Goal: Complete application form

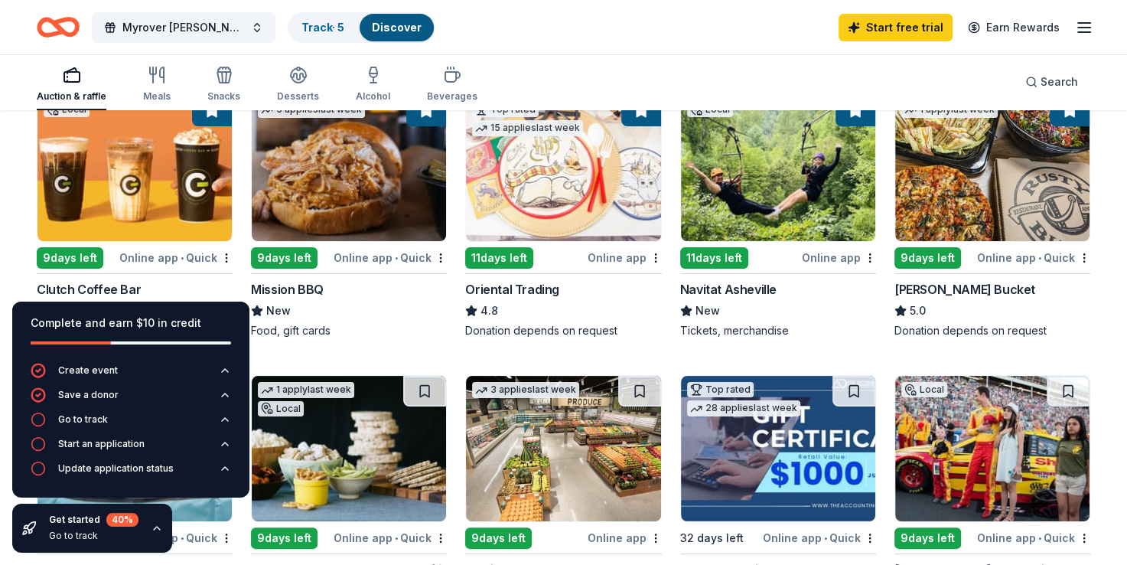
scroll to position [230, 0]
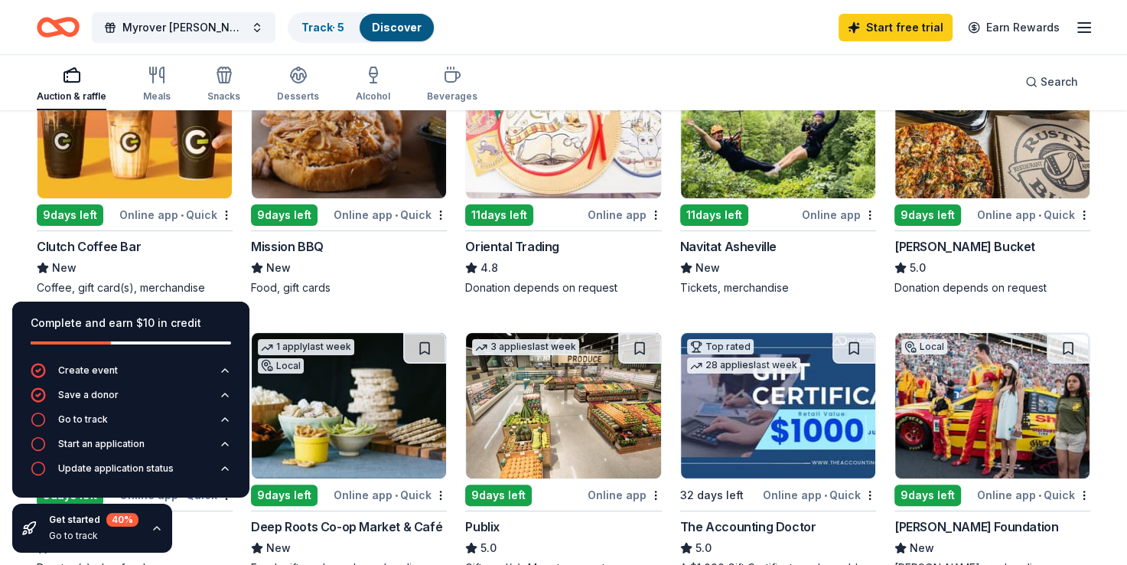
click at [409, 185] on img at bounding box center [349, 125] width 194 height 145
click at [416, 214] on div "Online app • Quick" at bounding box center [390, 214] width 113 height 19
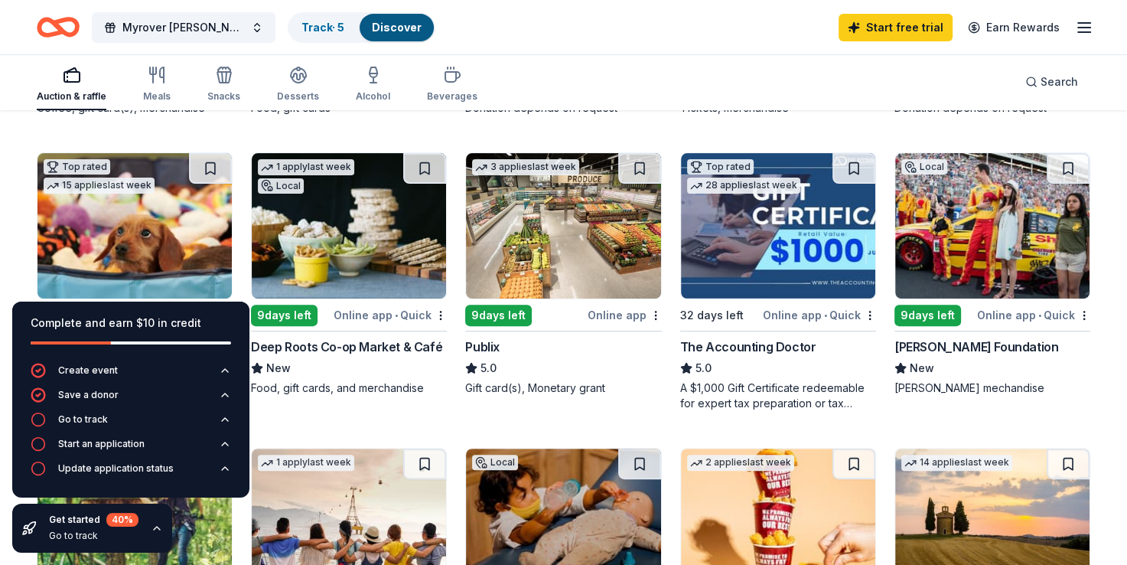
scroll to position [383, 0]
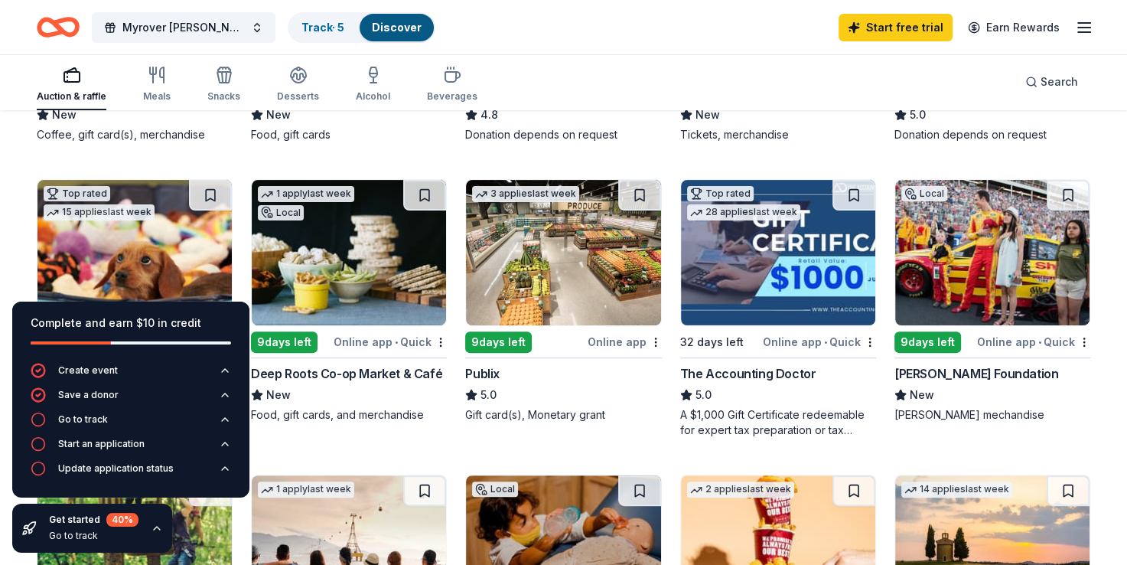
click at [515, 329] on div "3 applies last week 9 days left Online app Publix 5.0 Gift card(s), Monetary gr…" at bounding box center [563, 300] width 196 height 243
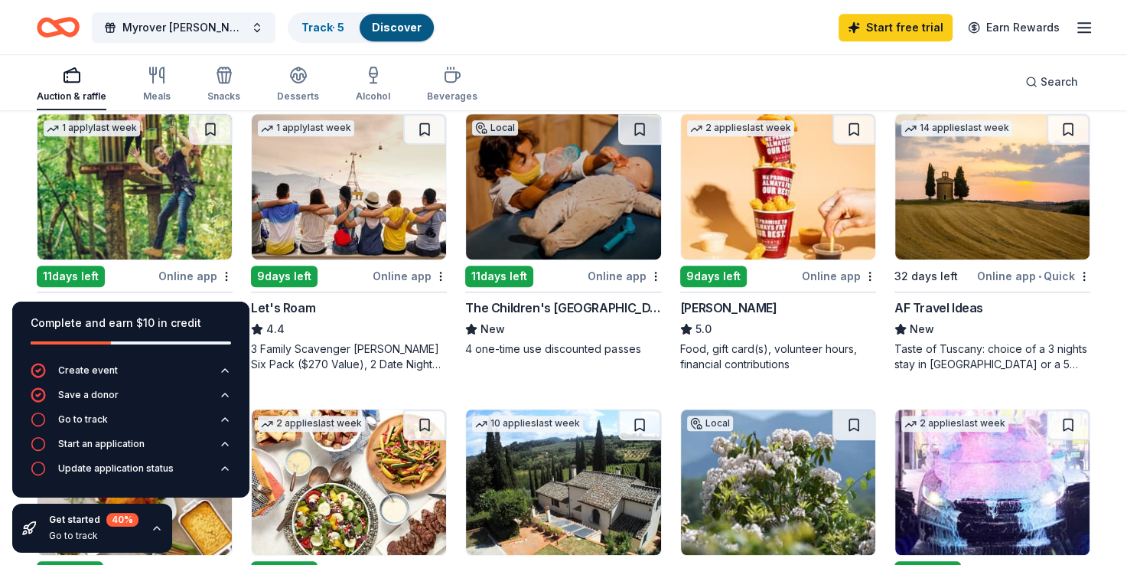
scroll to position [765, 0]
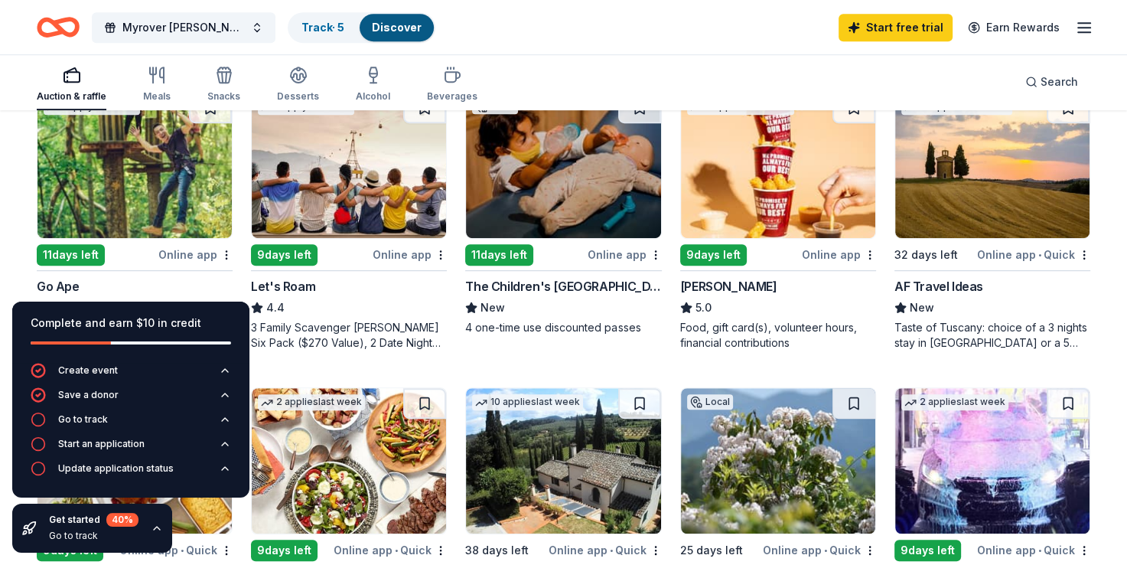
click at [713, 277] on div "Sheetz" at bounding box center [728, 286] width 97 height 18
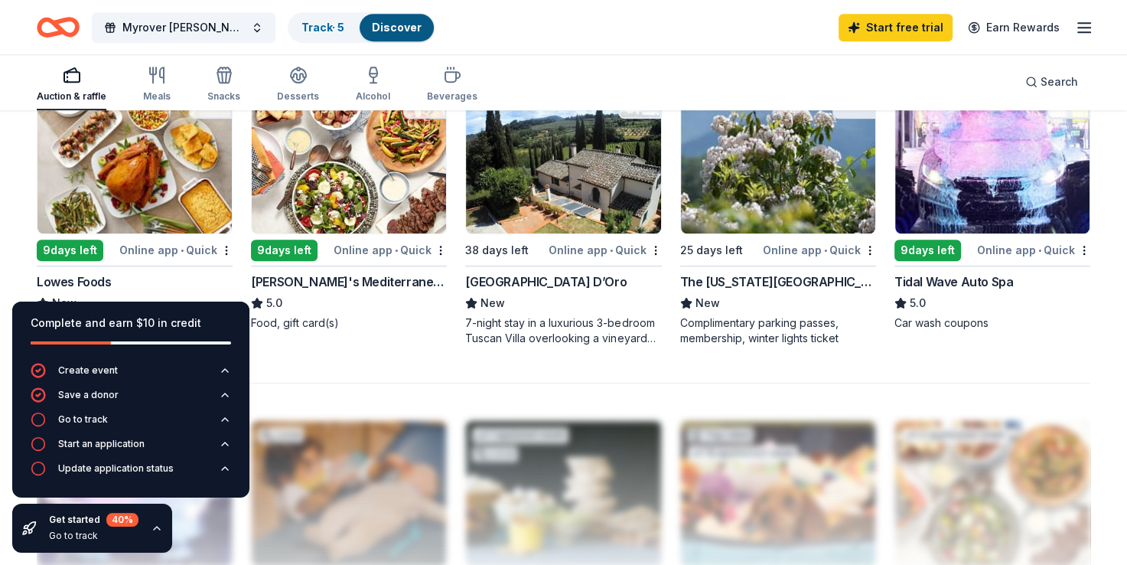
scroll to position [1148, 0]
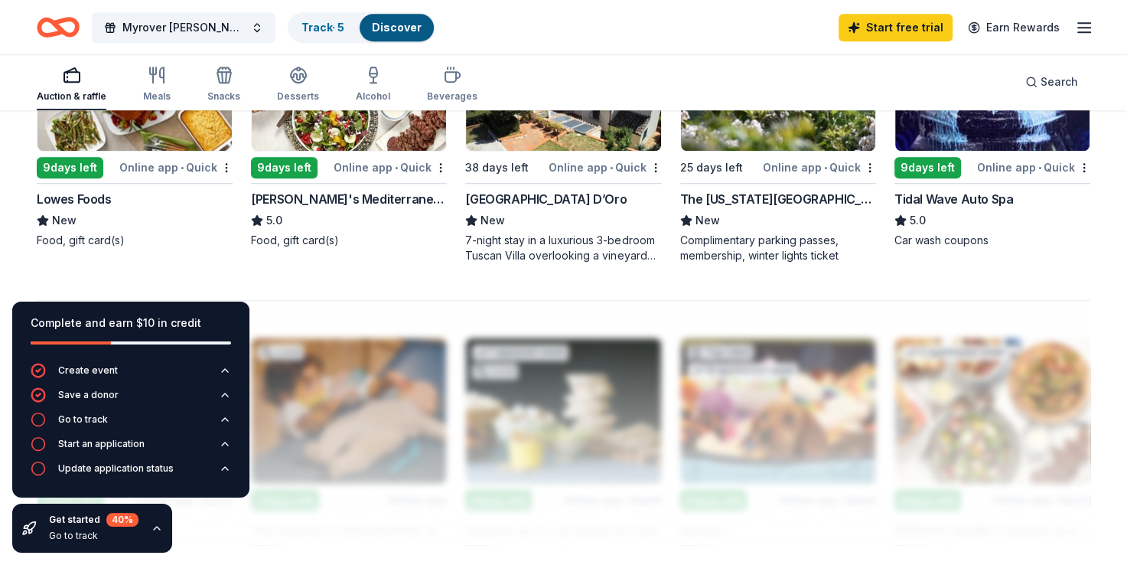
click at [155, 528] on icon "button" at bounding box center [157, 528] width 12 height 12
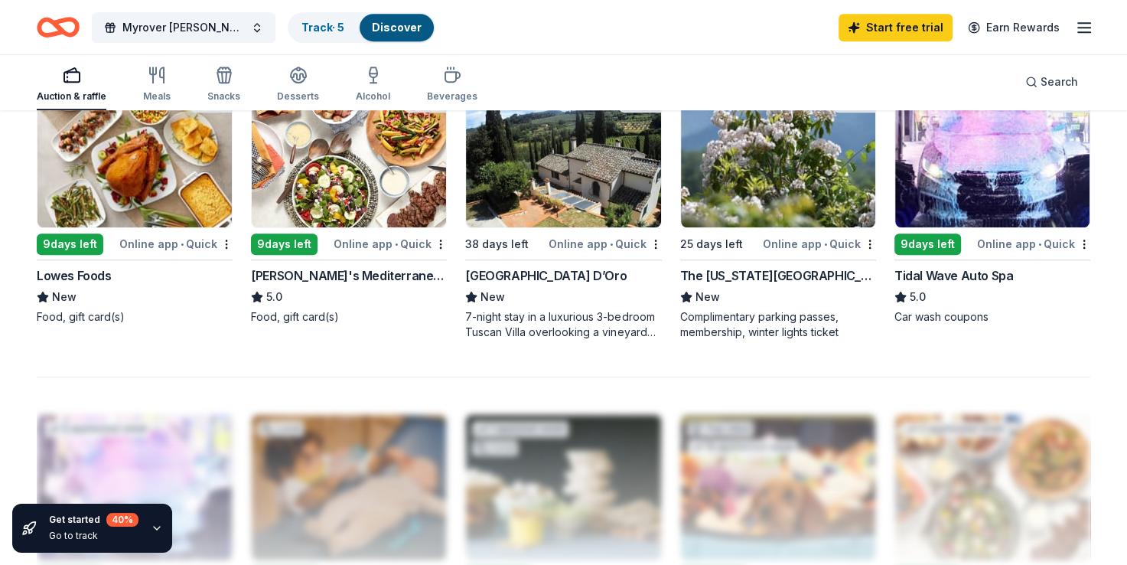
scroll to position [995, 0]
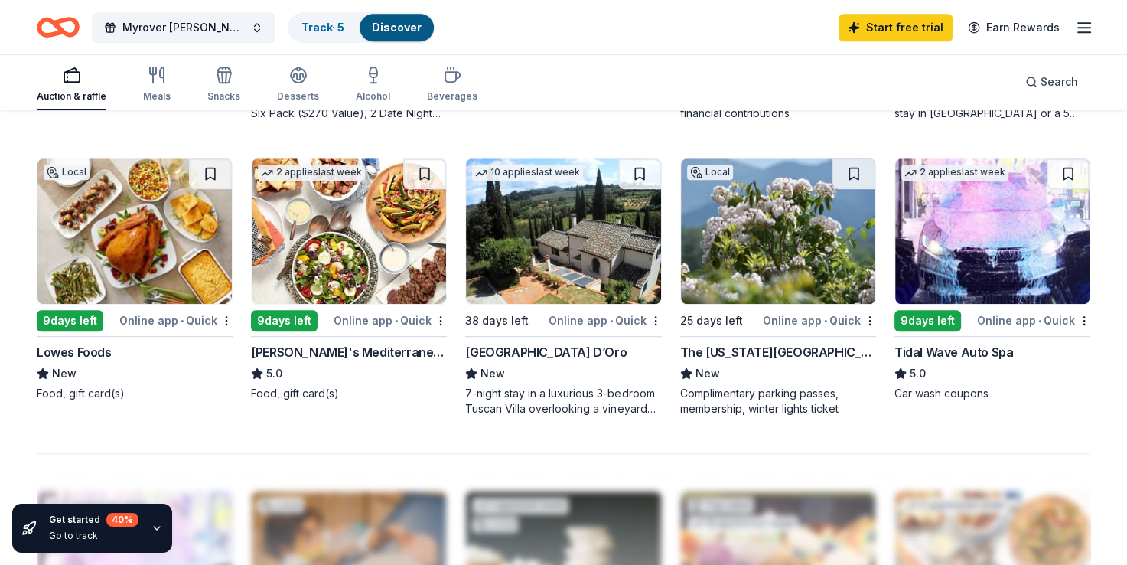
click at [159, 313] on div "Online app • Quick" at bounding box center [175, 320] width 113 height 19
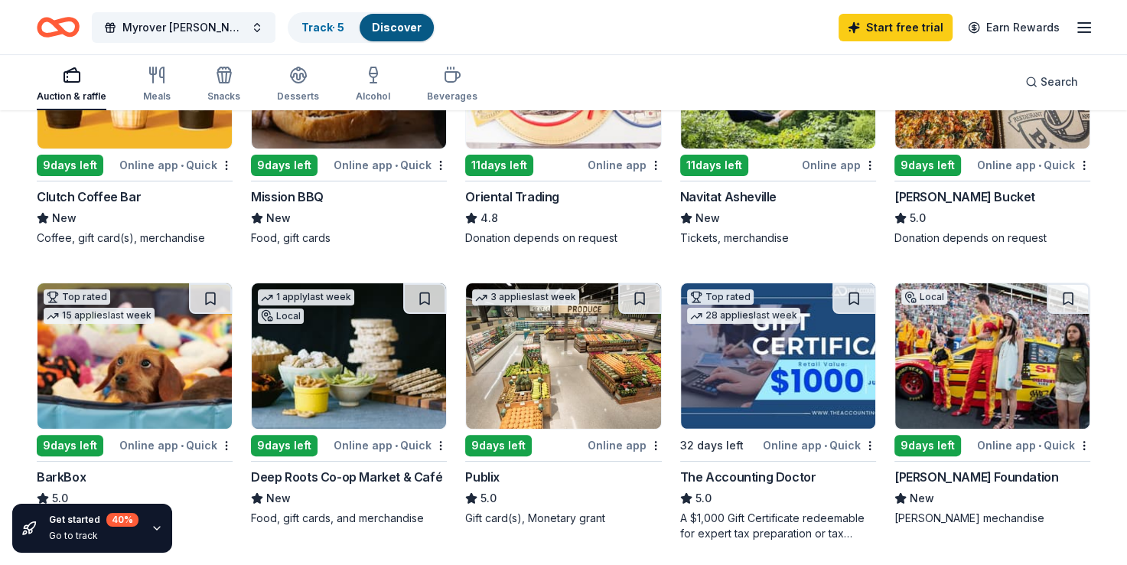
scroll to position [117, 0]
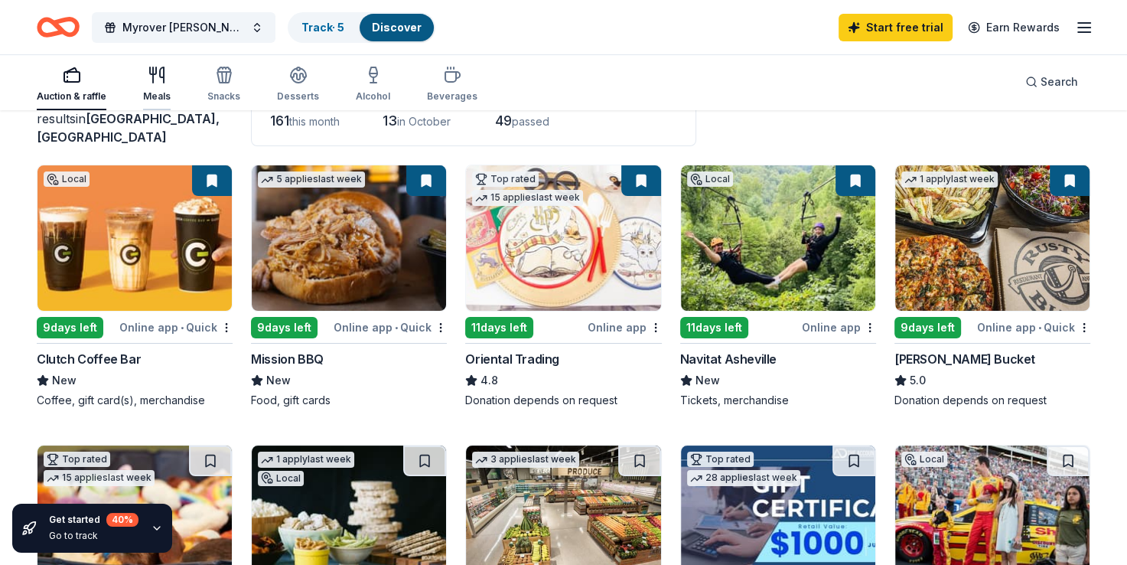
click at [154, 89] on div "Meals" at bounding box center [157, 84] width 28 height 37
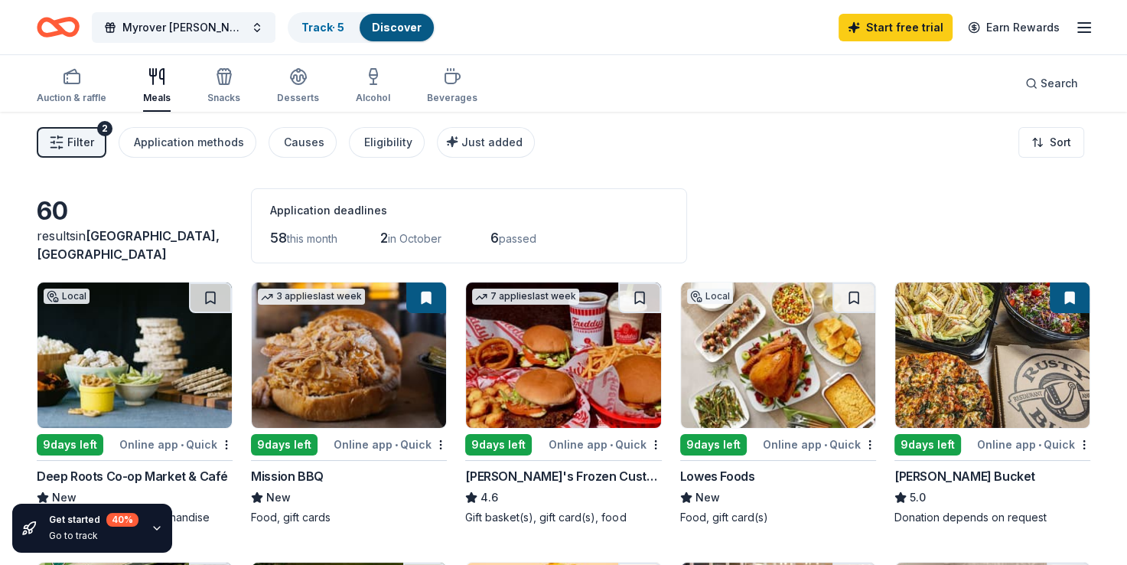
scroll to position [77, 0]
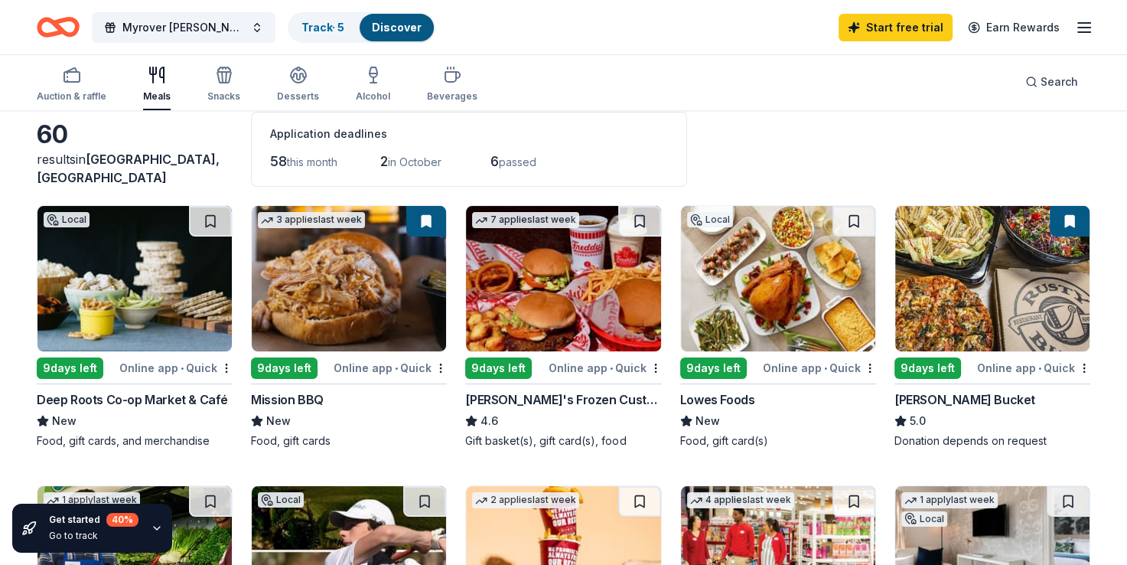
click at [565, 305] on img at bounding box center [563, 278] width 194 height 145
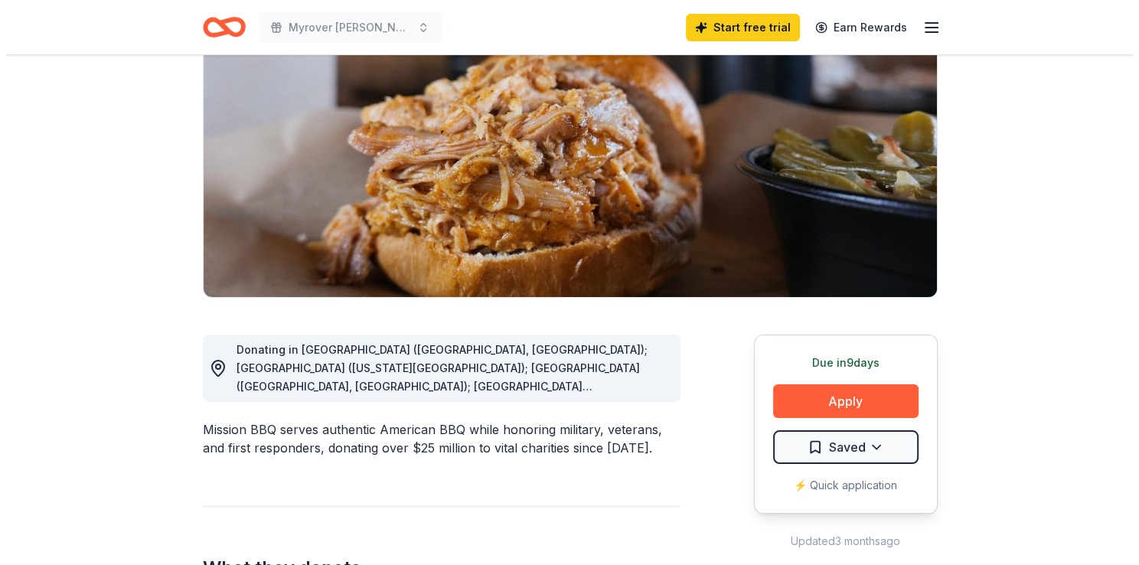
scroll to position [153, 0]
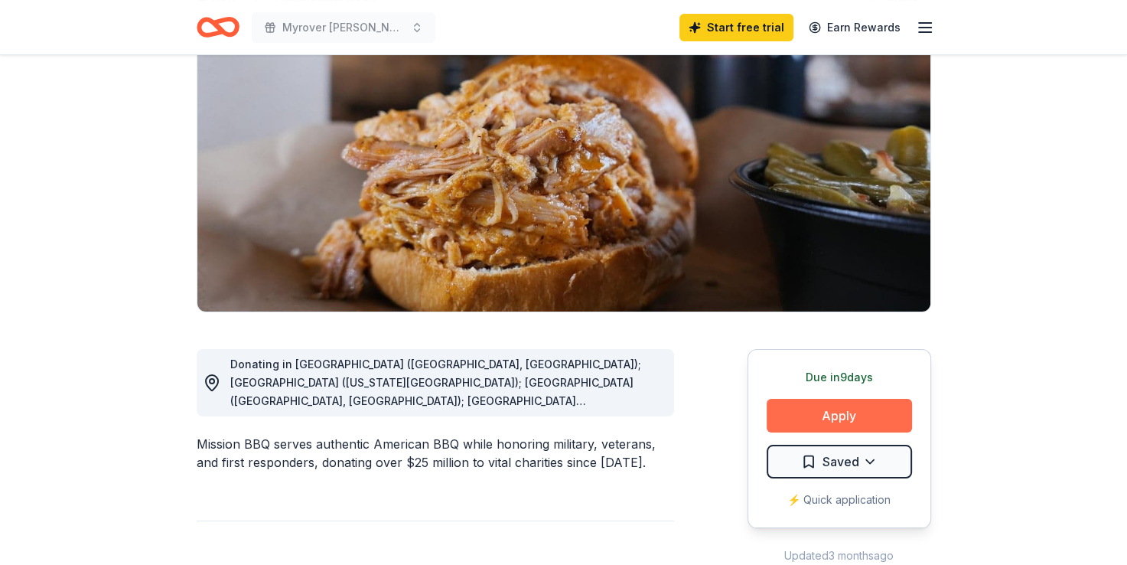
click at [857, 410] on button "Apply" at bounding box center [839, 416] width 145 height 34
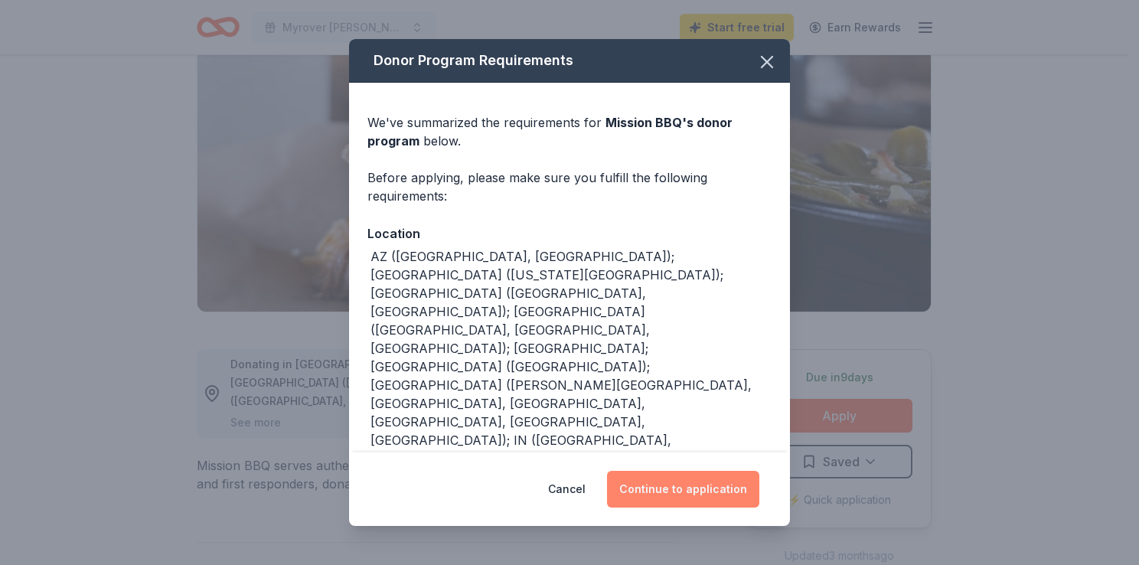
click at [670, 480] on button "Continue to application" at bounding box center [683, 489] width 152 height 37
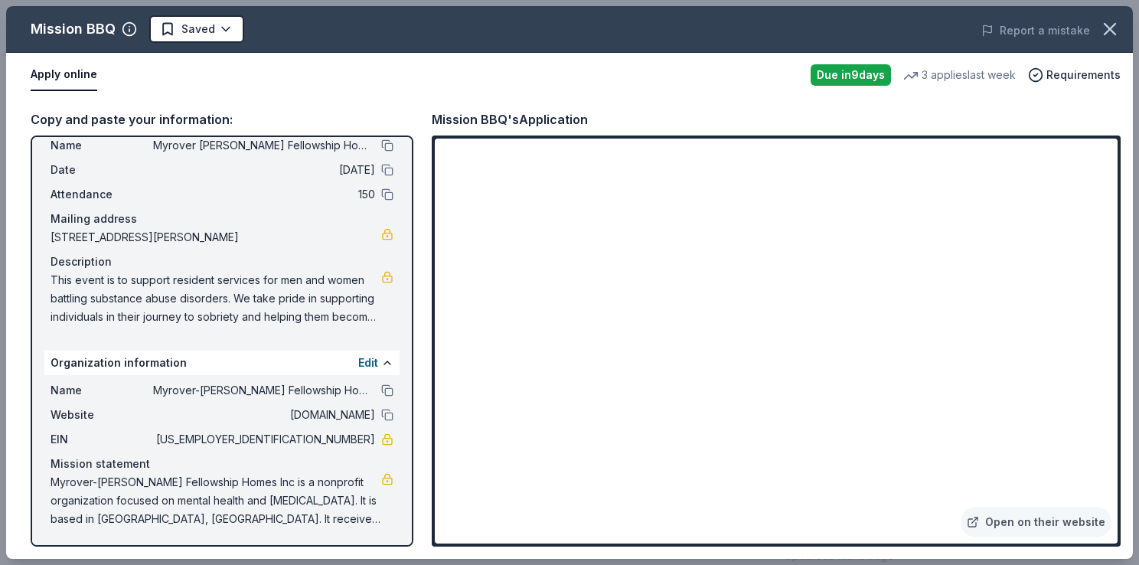
scroll to position [0, 0]
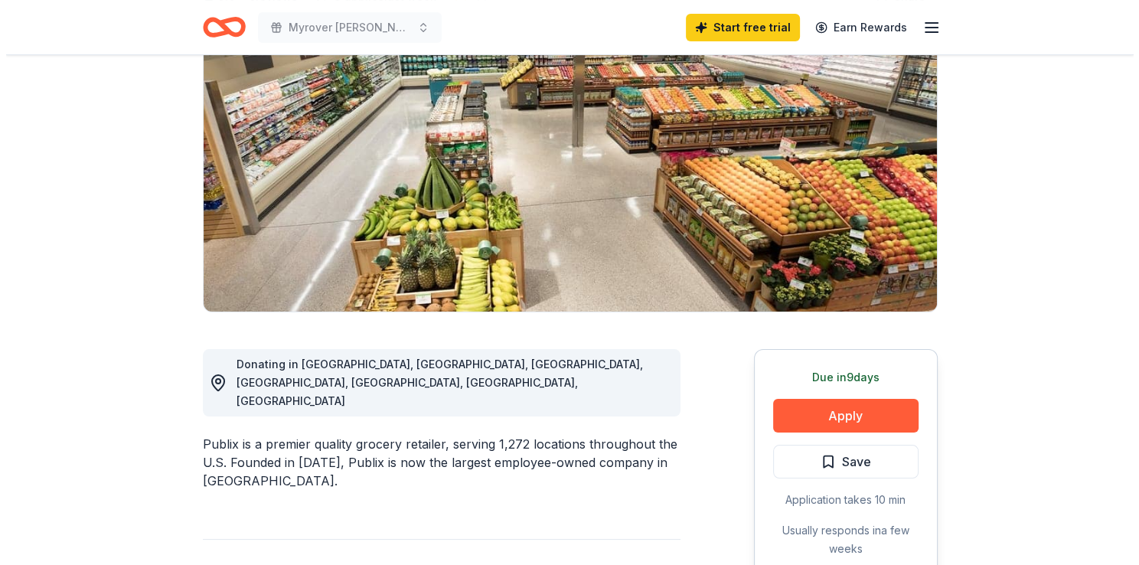
scroll to position [230, 0]
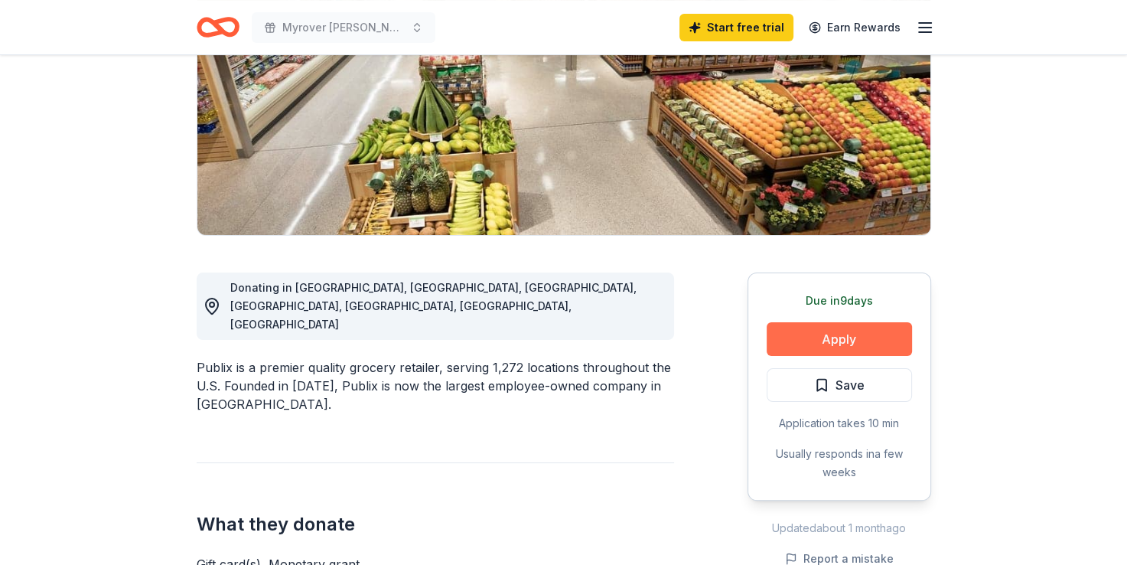
click at [888, 341] on button "Apply" at bounding box center [839, 339] width 145 height 34
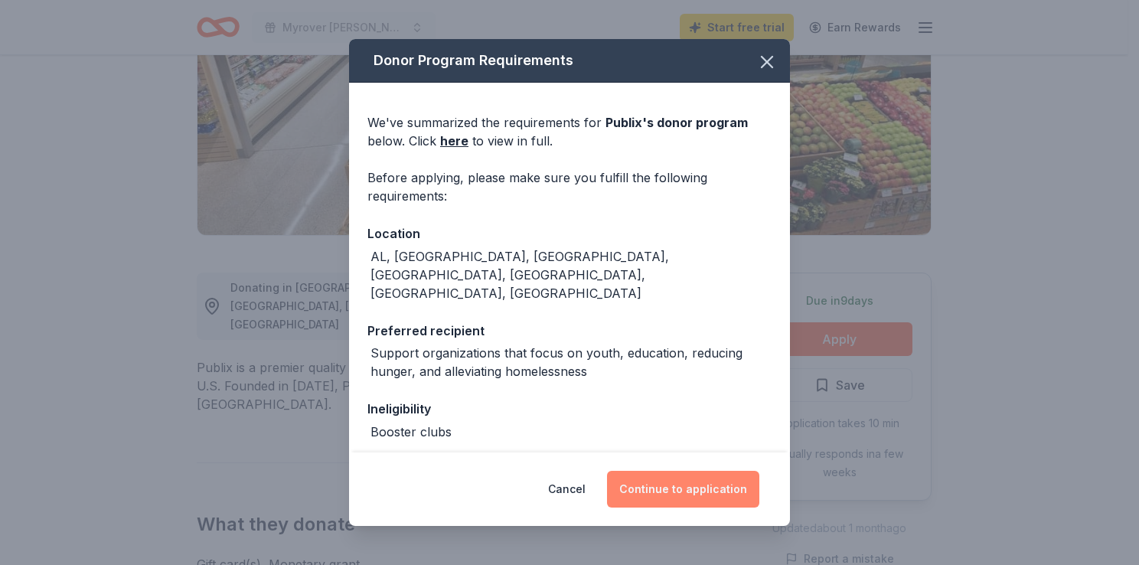
click at [652, 494] on button "Continue to application" at bounding box center [683, 489] width 152 height 37
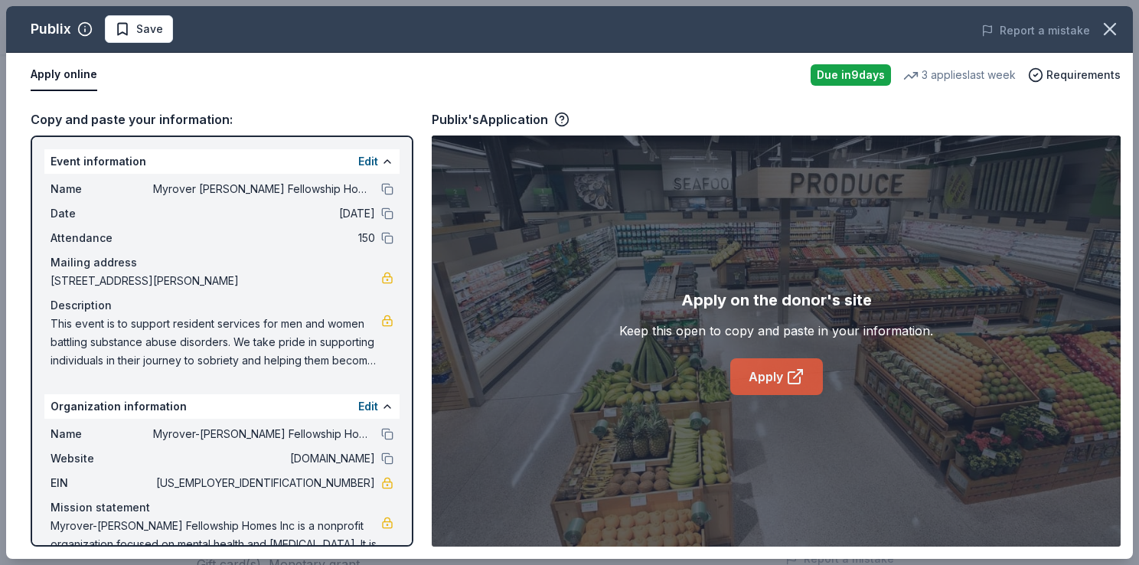
click at [752, 380] on link "Apply" at bounding box center [776, 376] width 93 height 37
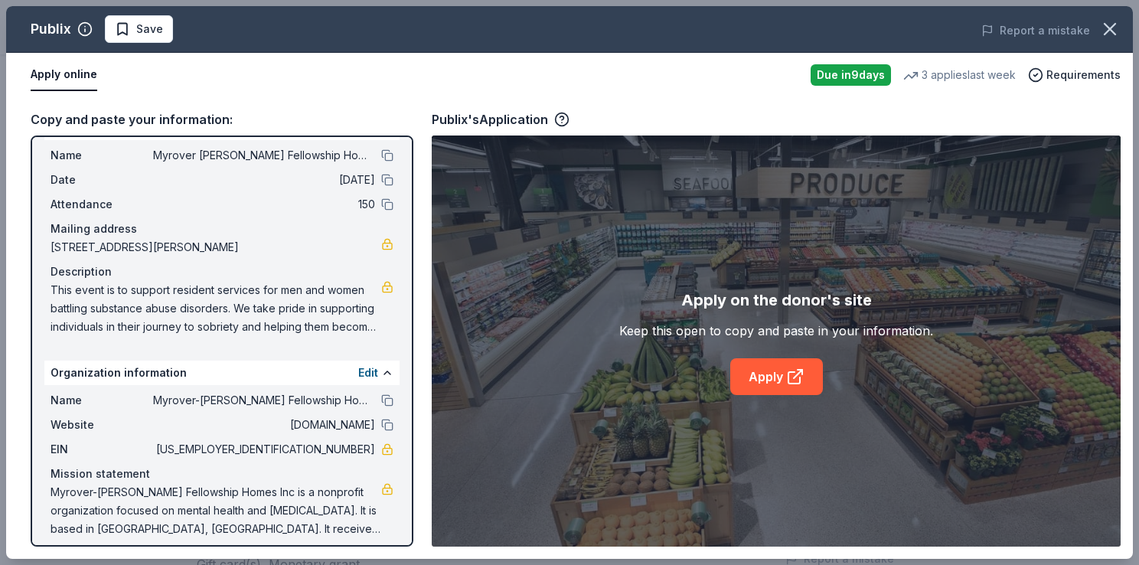
scroll to position [44, 0]
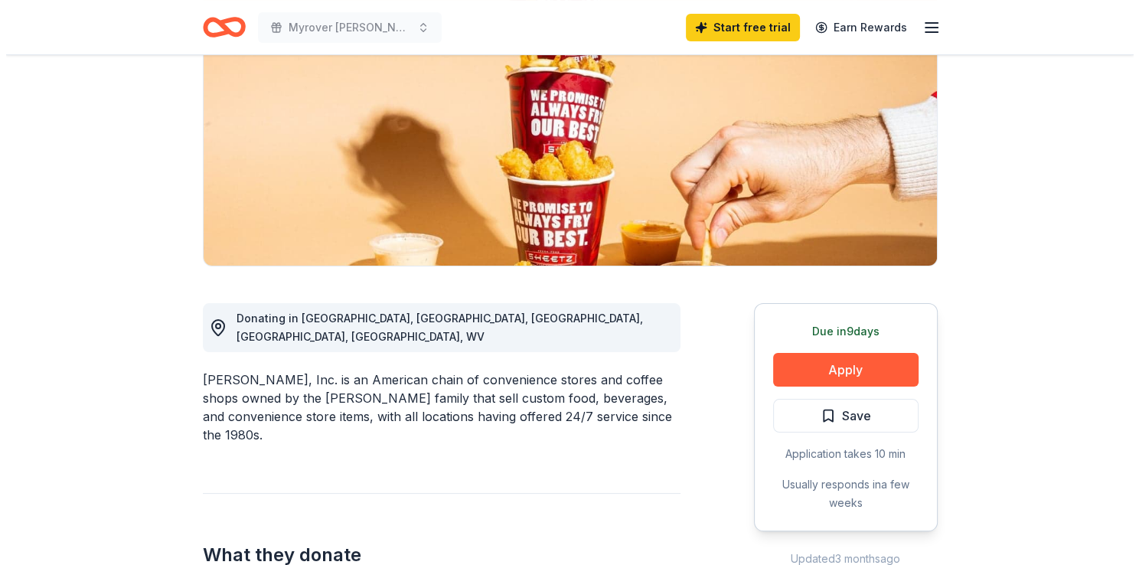
scroll to position [230, 0]
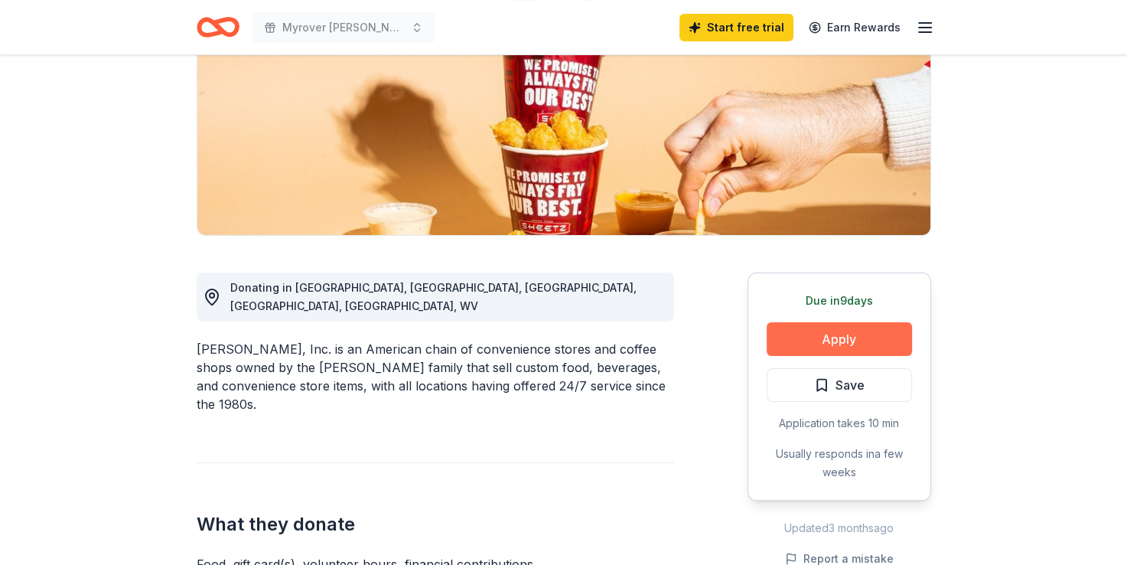
click at [803, 328] on button "Apply" at bounding box center [839, 339] width 145 height 34
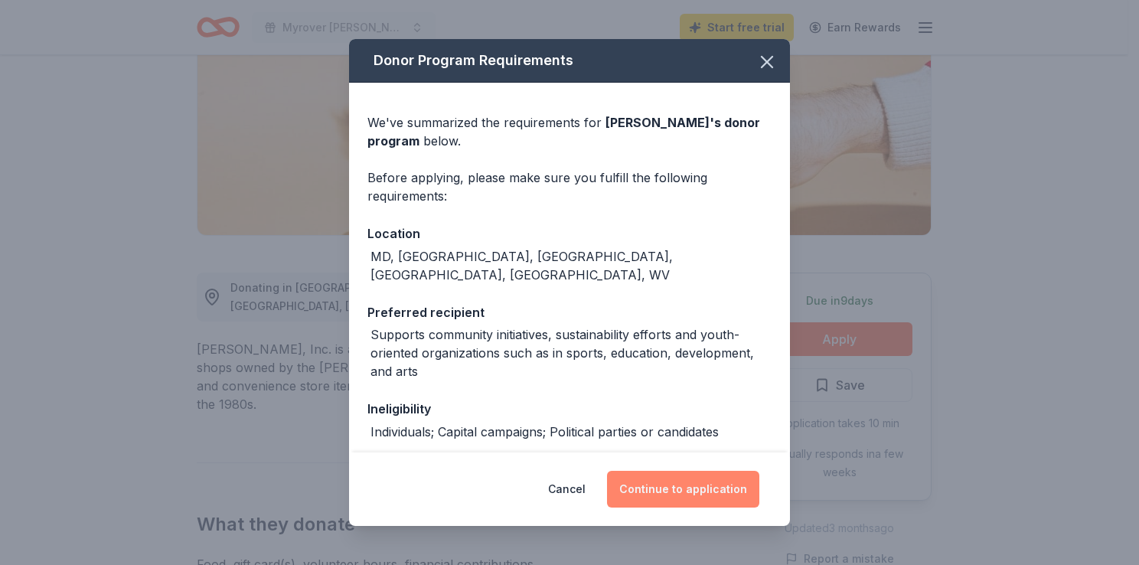
click at [706, 489] on button "Continue to application" at bounding box center [683, 489] width 152 height 37
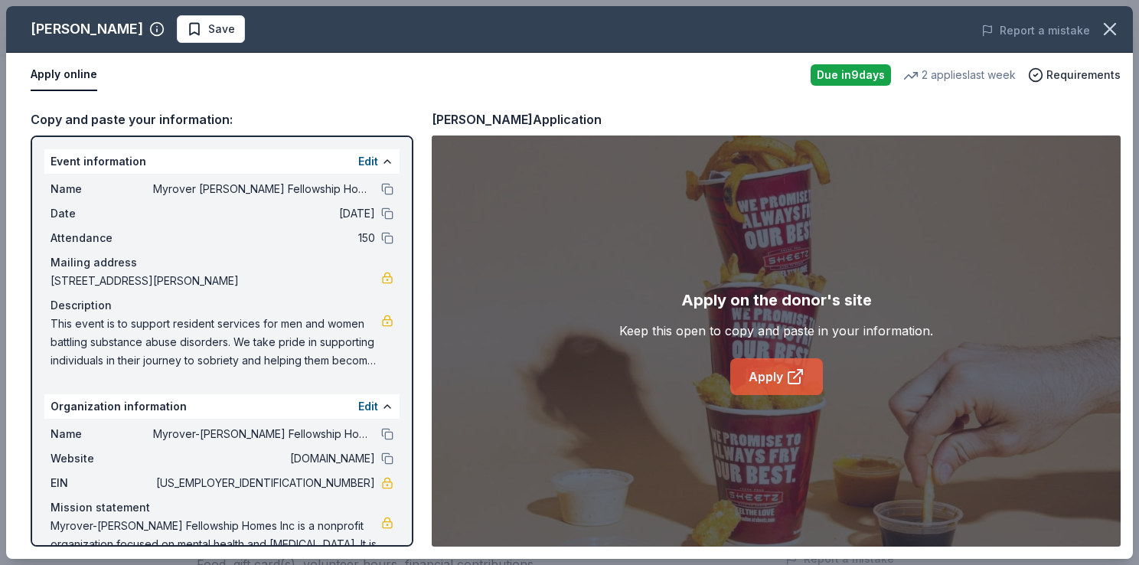
click at [772, 358] on link "Apply" at bounding box center [776, 376] width 93 height 37
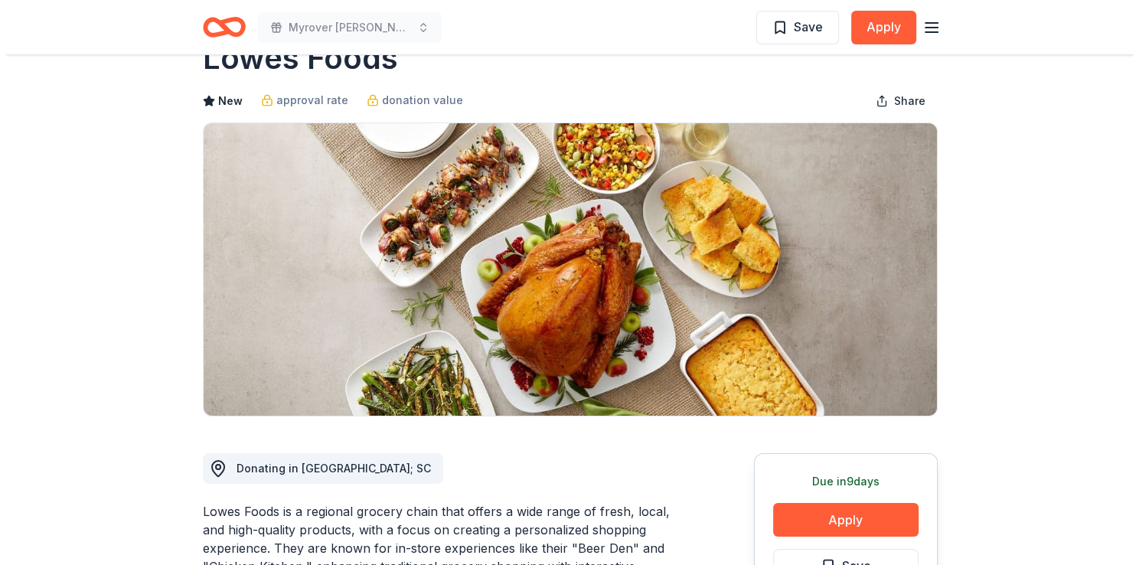
scroll to position [153, 0]
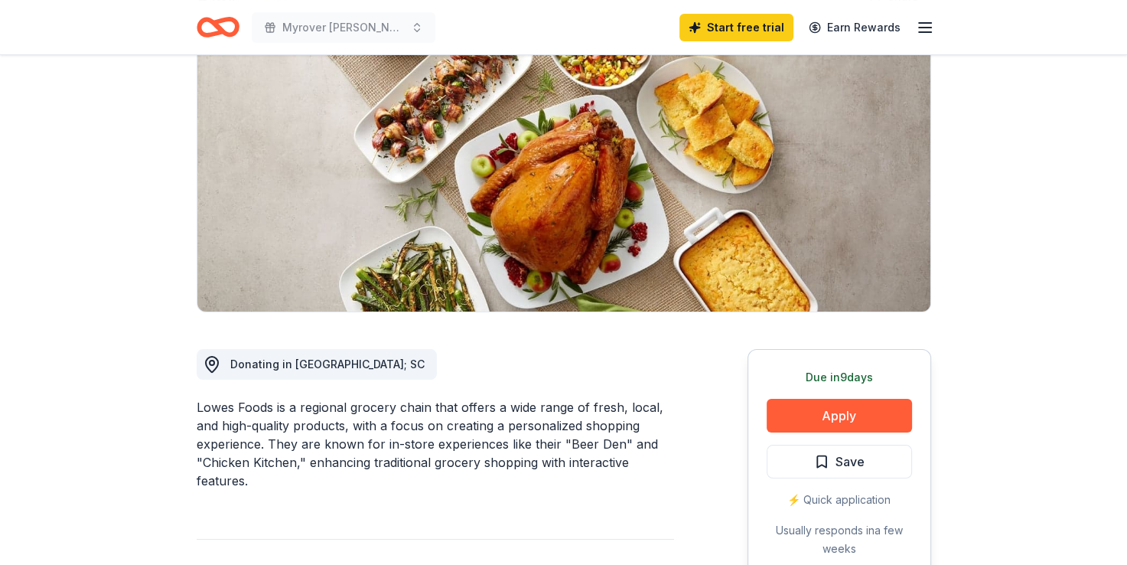
click at [820, 499] on div "⚡️ Quick application" at bounding box center [839, 500] width 145 height 18
click at [817, 417] on button "Apply" at bounding box center [839, 416] width 145 height 34
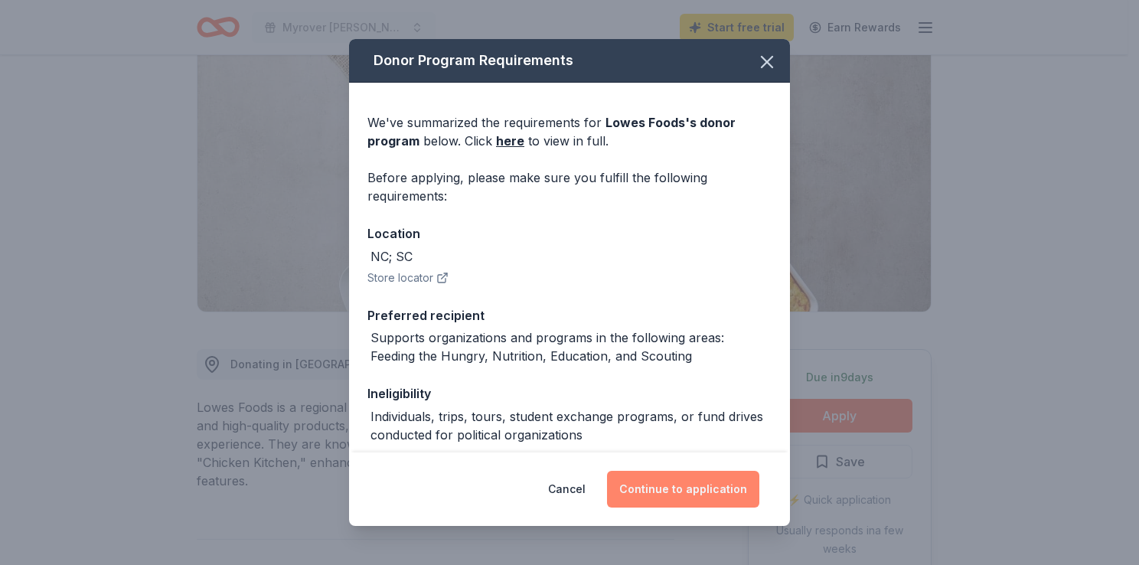
click at [728, 499] on button "Continue to application" at bounding box center [683, 489] width 152 height 37
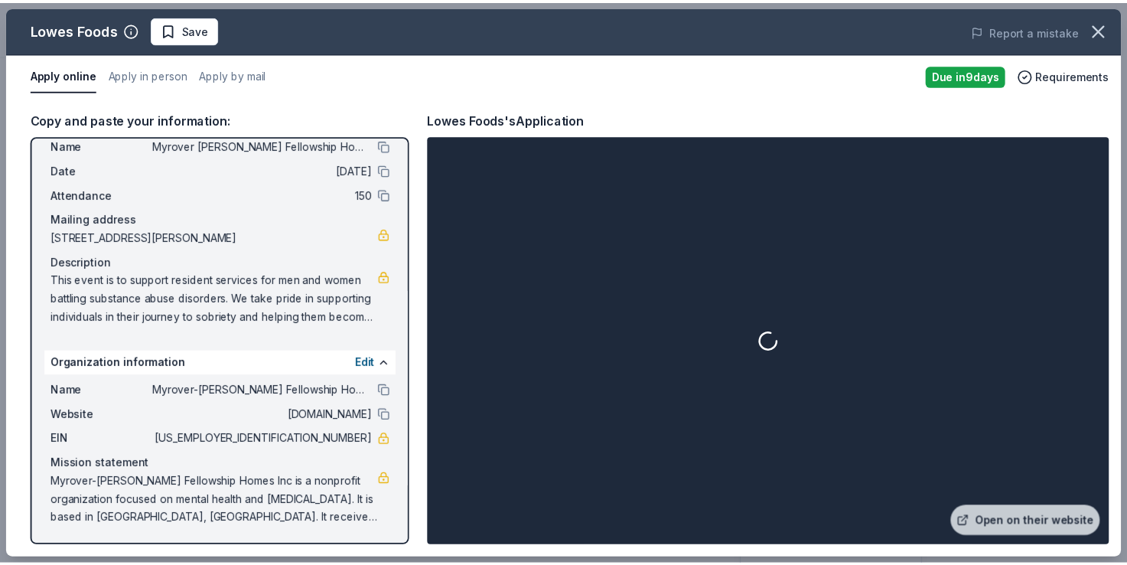
scroll to position [0, 0]
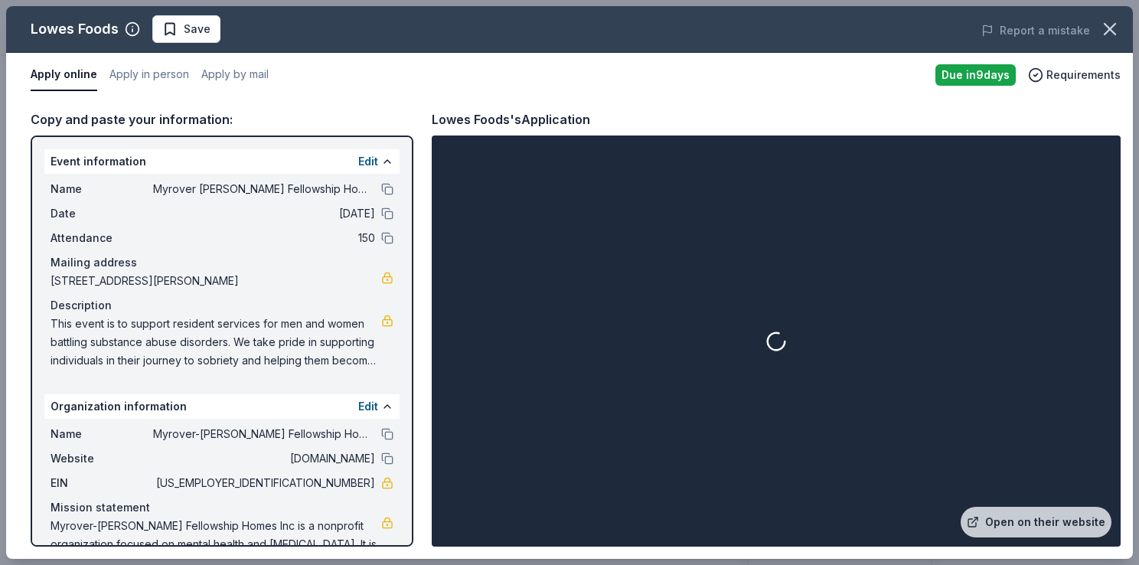
drag, startPoint x: 54, startPoint y: 164, endPoint x: 303, endPoint y: 253, distance: 265.1
click at [311, 255] on div "Event information Edit Name Myrover Reese Fellowship Homes Inc 64th annual cele…" at bounding box center [221, 262] width 355 height 227
drag, startPoint x: 104, startPoint y: 184, endPoint x: 293, endPoint y: 130, distance: 196.7
click at [293, 130] on div "Copy and paste your information: Event information Edit Name Myrover Reese Fell…" at bounding box center [222, 327] width 383 height 437
click at [753, 322] on div at bounding box center [776, 341] width 683 height 405
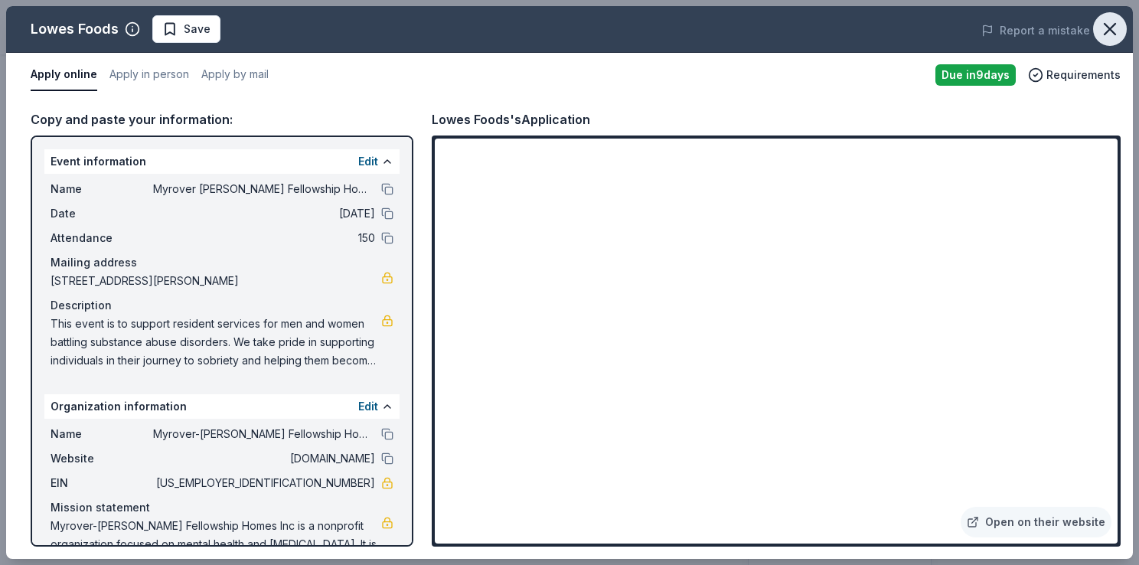
click at [1108, 24] on icon "button" at bounding box center [1109, 28] width 21 height 21
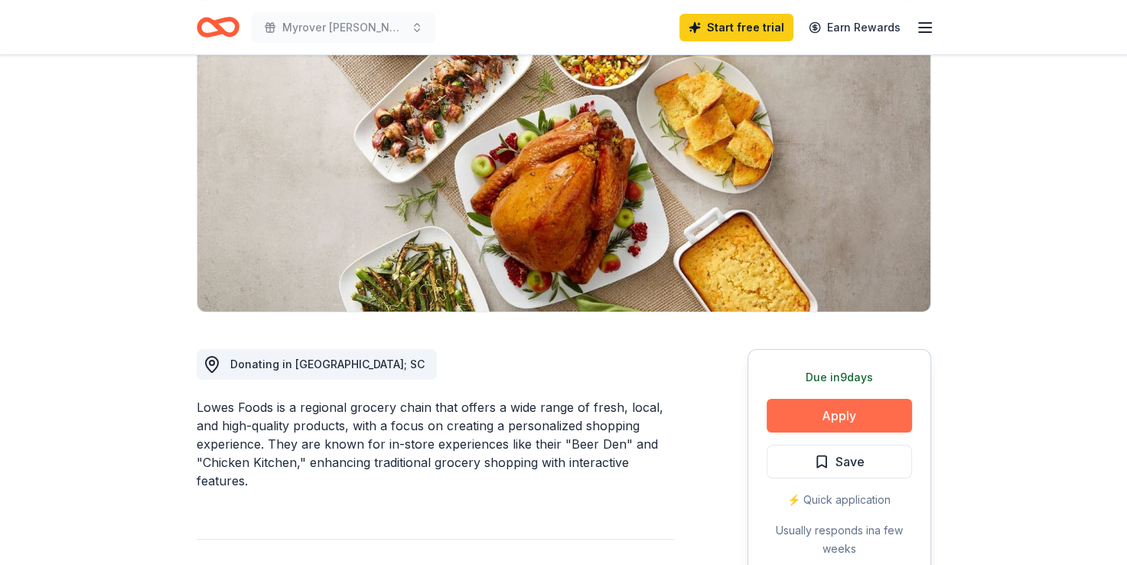
click at [825, 419] on button "Apply" at bounding box center [839, 416] width 145 height 34
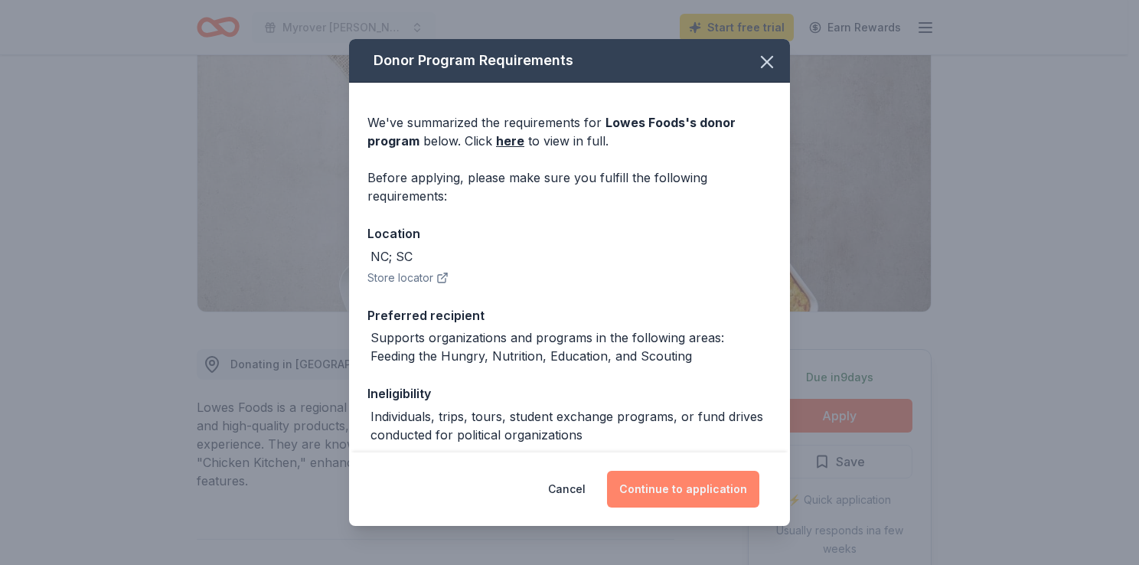
click at [686, 484] on button "Continue to application" at bounding box center [683, 489] width 152 height 37
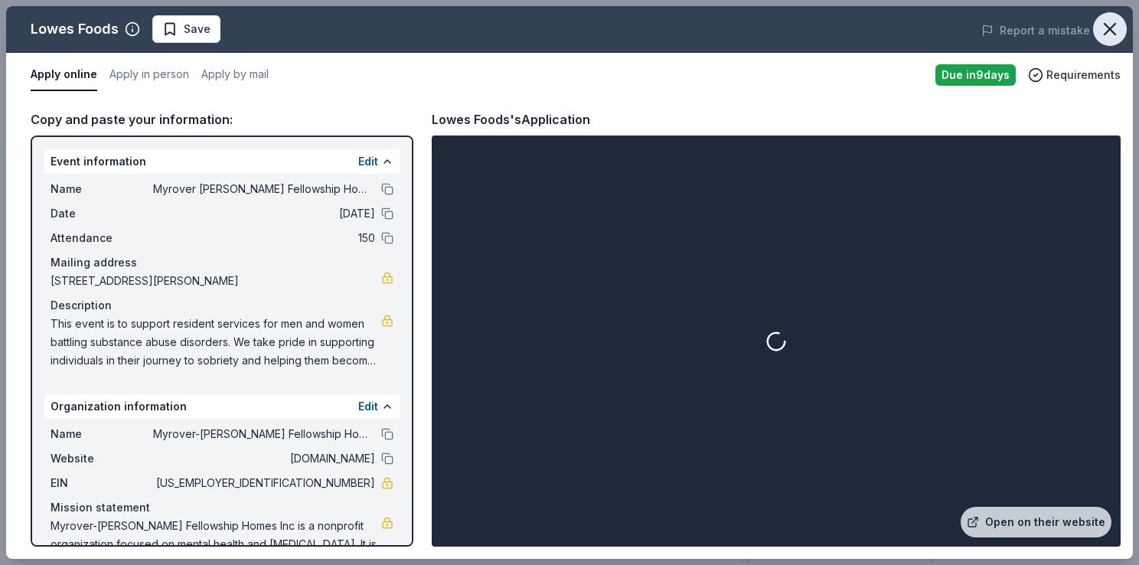
click at [1105, 18] on icon "button" at bounding box center [1109, 28] width 21 height 21
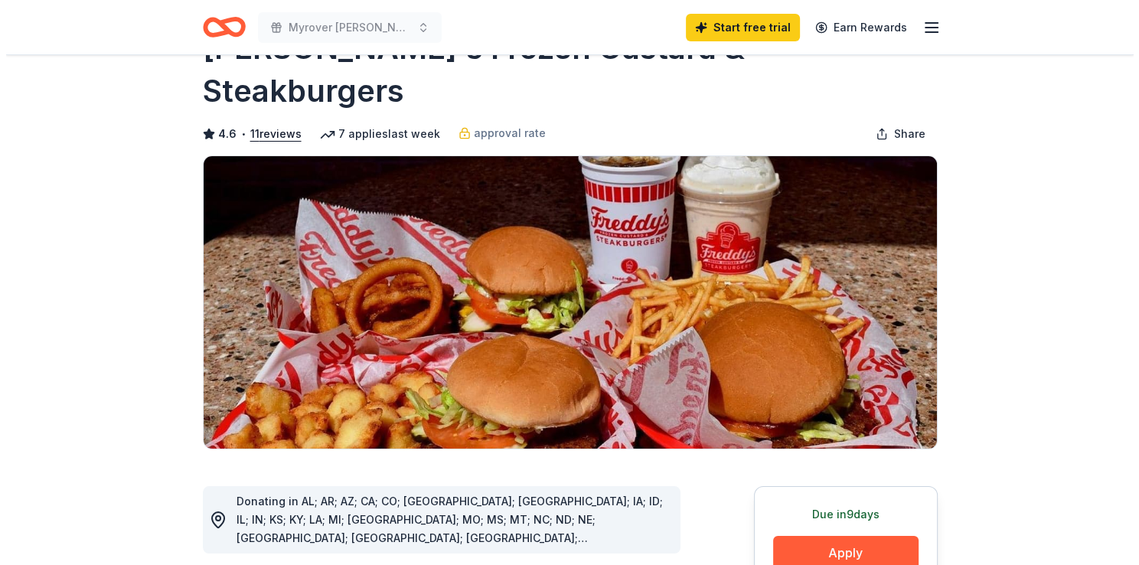
scroll to position [230, 0]
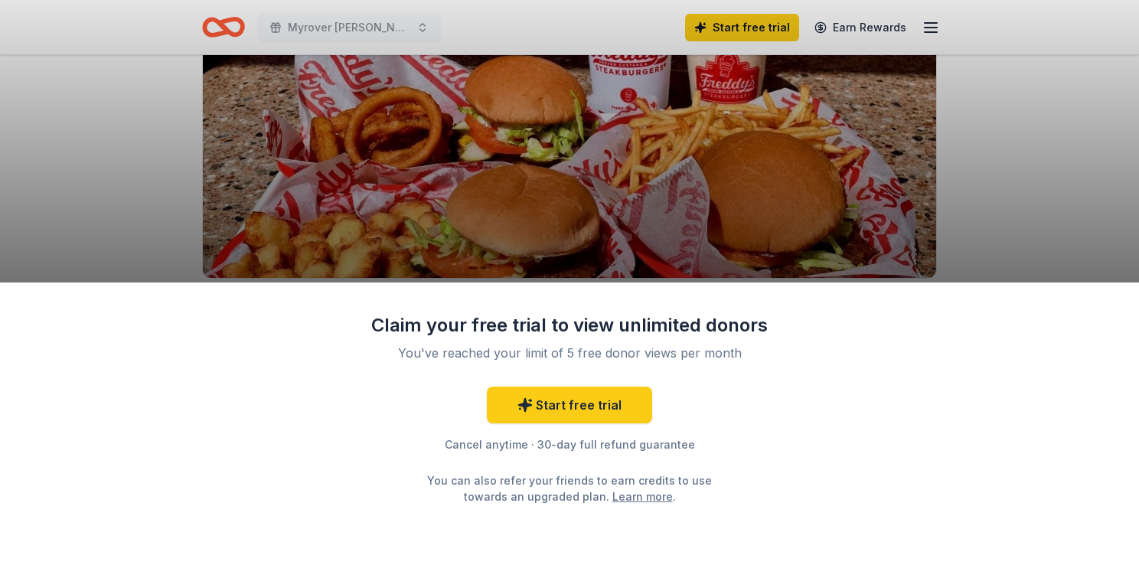
click at [990, 213] on div "Claim your free trial to view unlimited donors You've reached your limit of 5 f…" at bounding box center [569, 282] width 1139 height 565
